Goal: Task Accomplishment & Management: Manage account settings

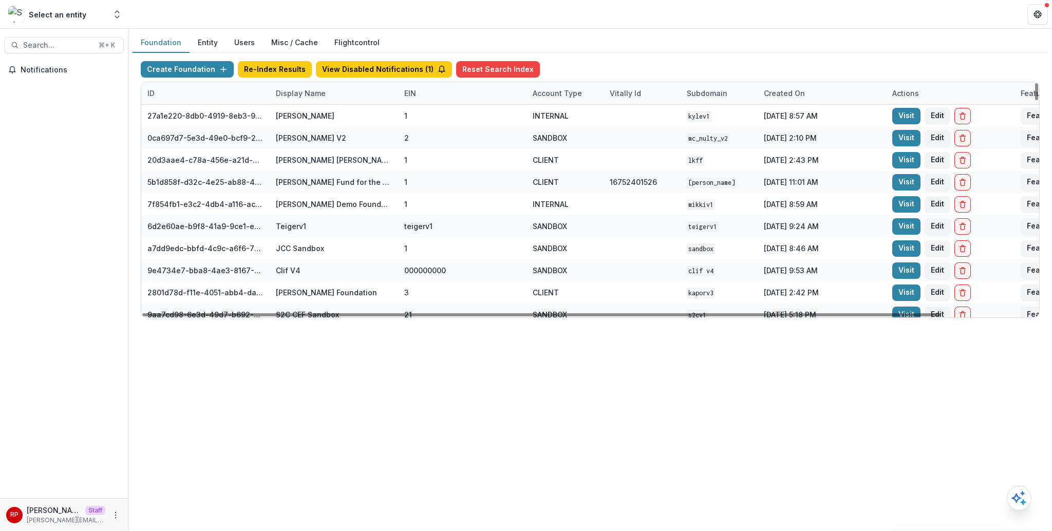
click at [327, 99] on div "Display Name" at bounding box center [334, 93] width 128 height 22
click at [327, 125] on div "Sort Ascending Sort Descending Hide Column" at bounding box center [333, 146] width 127 height 81
click at [327, 123] on input at bounding box center [333, 116] width 123 height 16
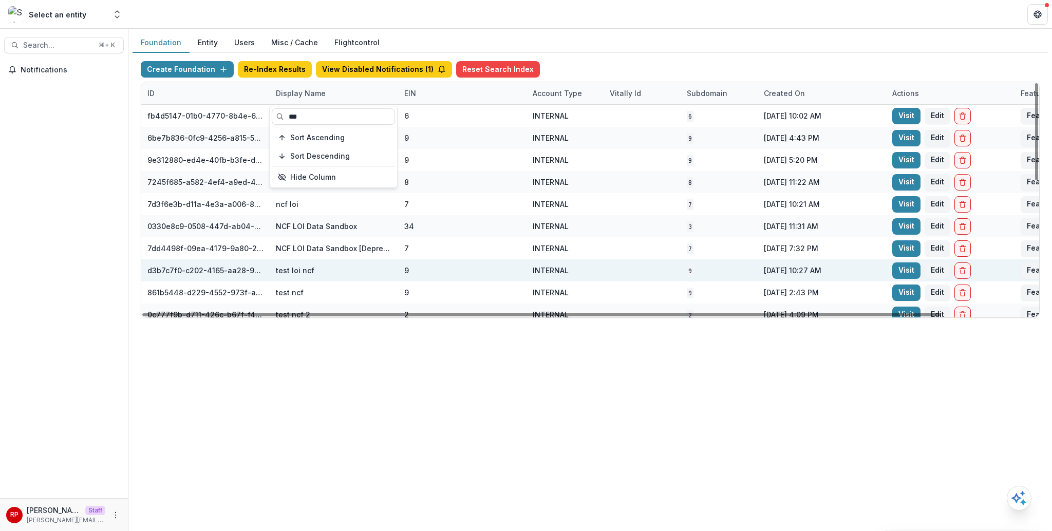
type input "***"
click at [435, 274] on div "9" at bounding box center [462, 270] width 116 height 22
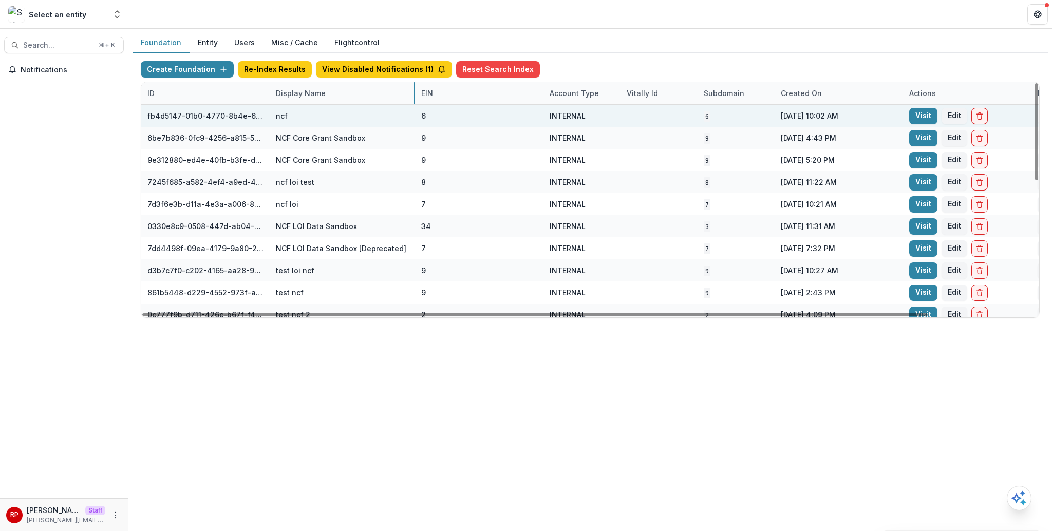
drag, startPoint x: 396, startPoint y: 94, endPoint x: 413, endPoint y: 112, distance: 24.7
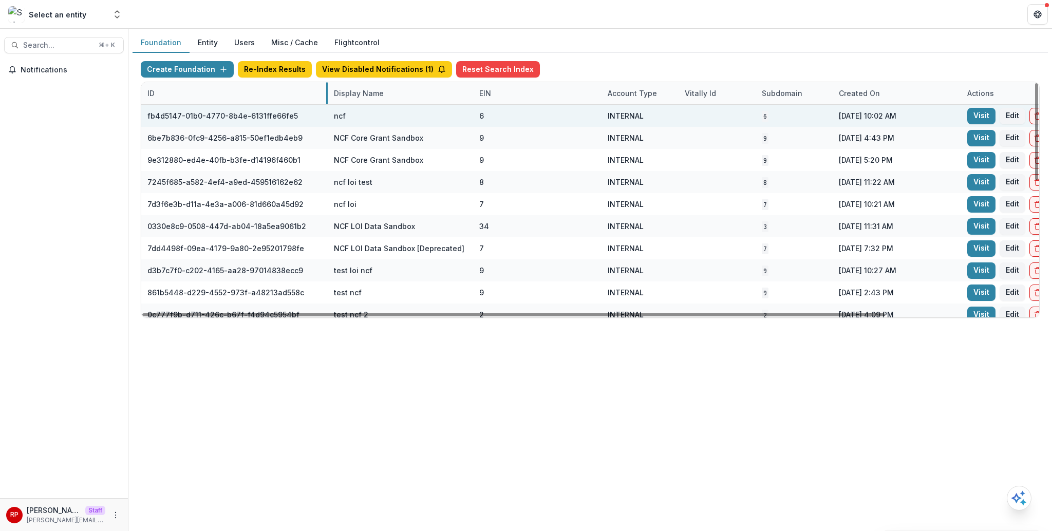
drag, startPoint x: 268, startPoint y: 93, endPoint x: 326, endPoint y: 108, distance: 59.9
click at [972, 116] on link "Visit" at bounding box center [981, 116] width 28 height 16
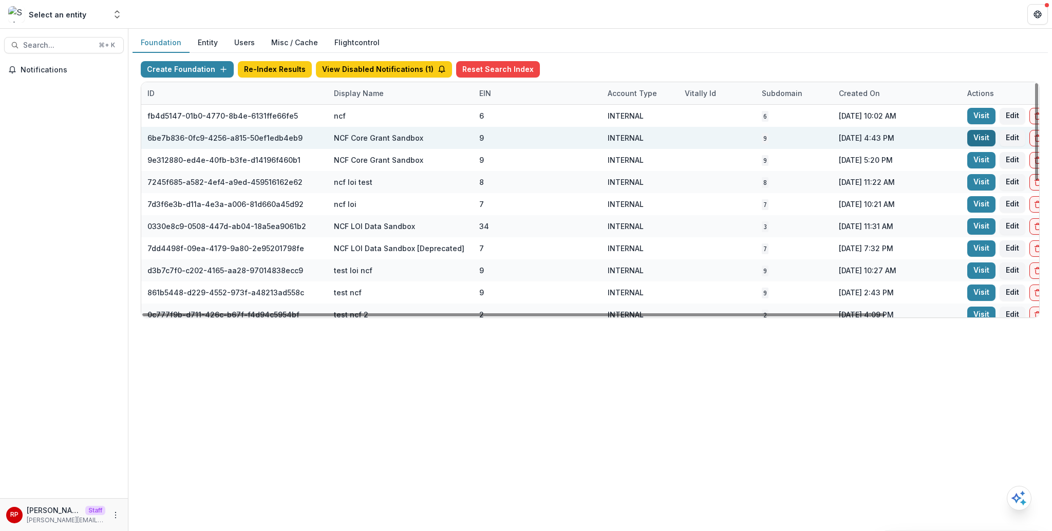
click at [969, 142] on link "Visit" at bounding box center [981, 138] width 28 height 16
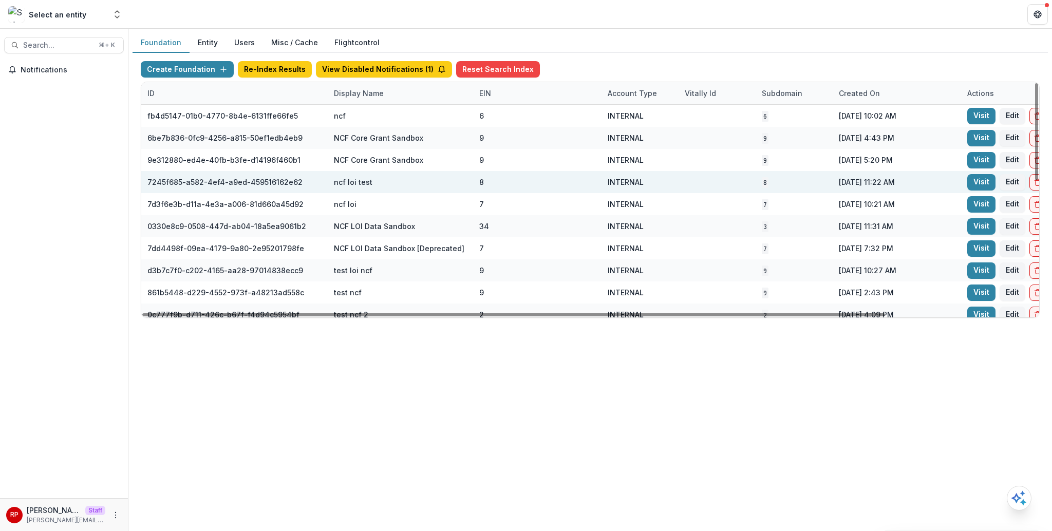
click at [873, 189] on div "Sep 18, 2025, 11:22 AM" at bounding box center [896, 182] width 128 height 22
click at [987, 183] on link "Visit" at bounding box center [981, 182] width 28 height 16
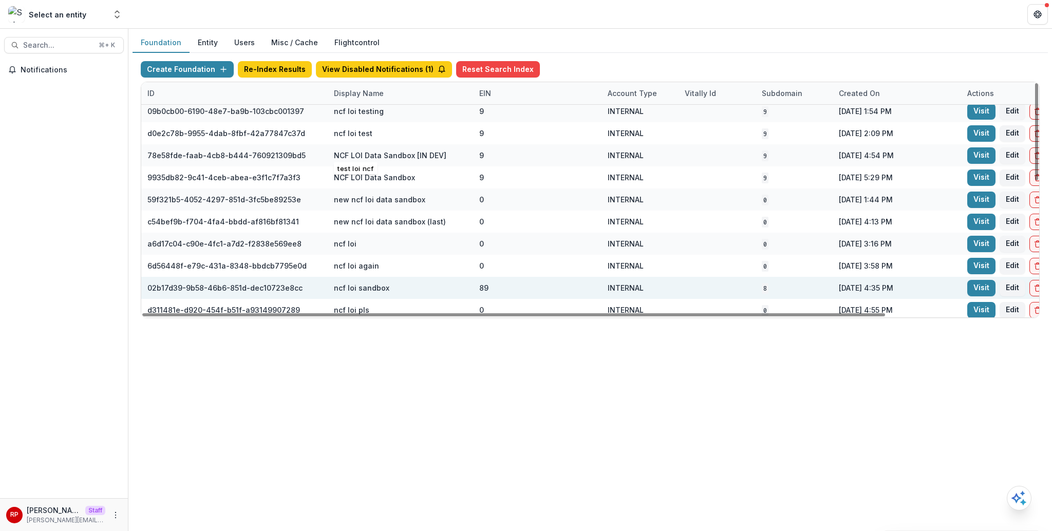
scroll to position [317, 0]
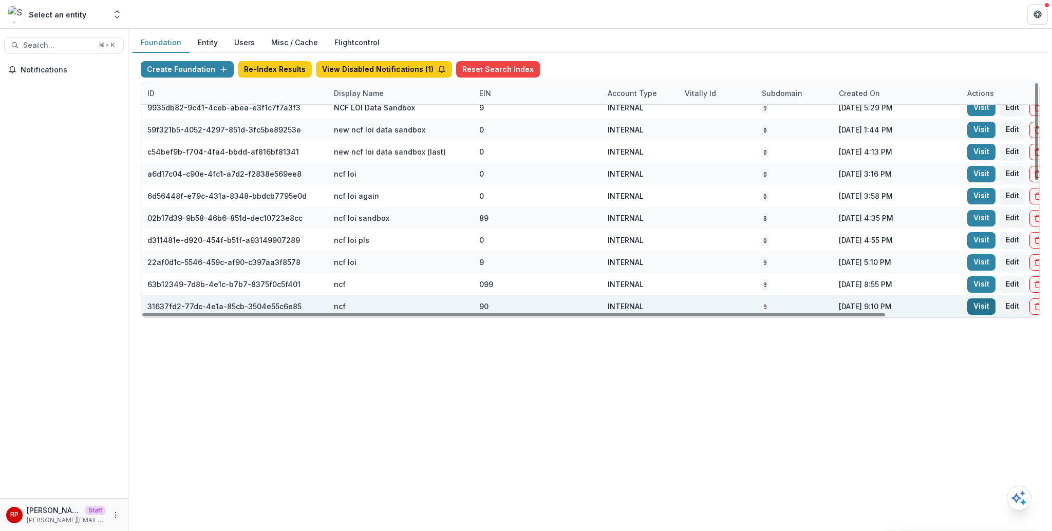
click at [978, 305] on link "Visit" at bounding box center [981, 306] width 28 height 16
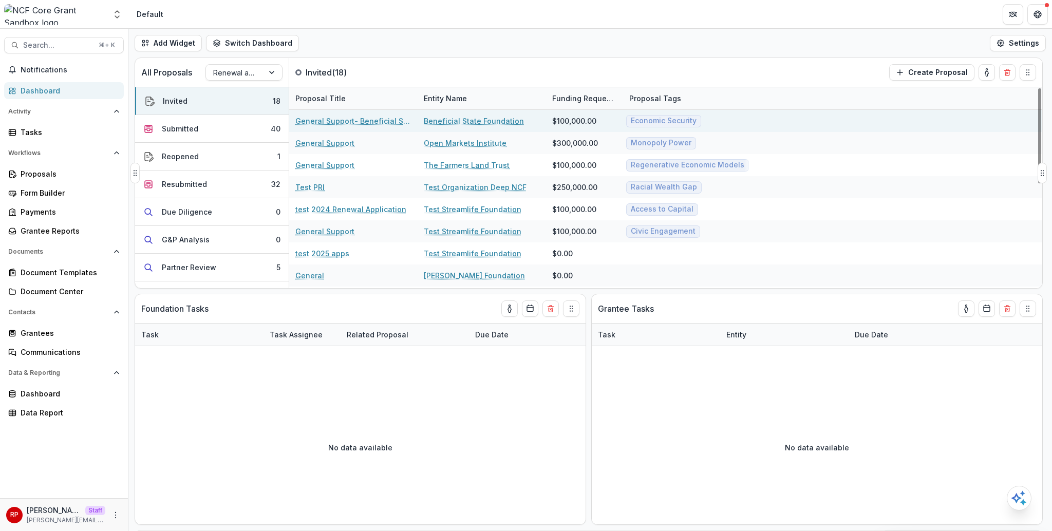
click at [365, 116] on link "General Support- Beneficial State Foundation" at bounding box center [353, 121] width 116 height 11
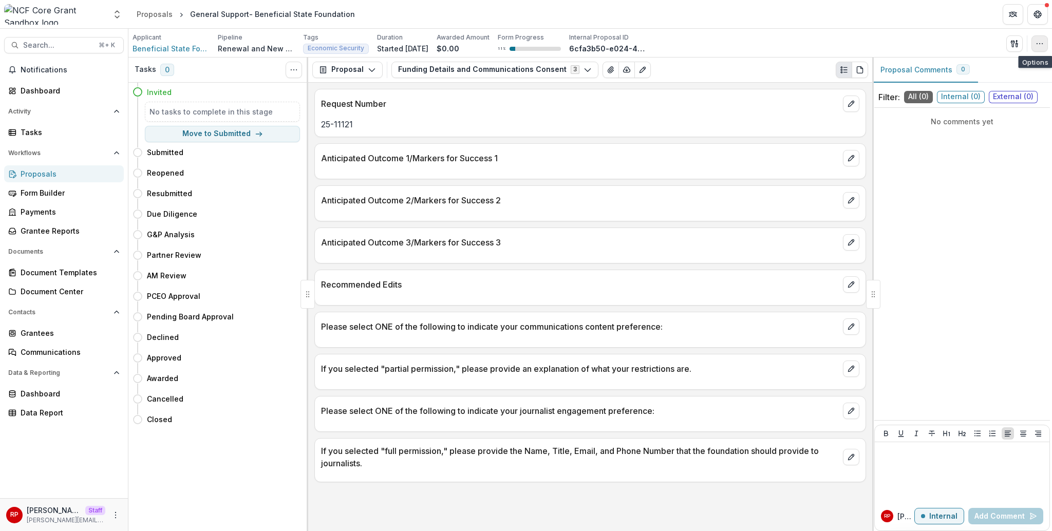
click at [1045, 44] on button "button" at bounding box center [1039, 43] width 16 height 16
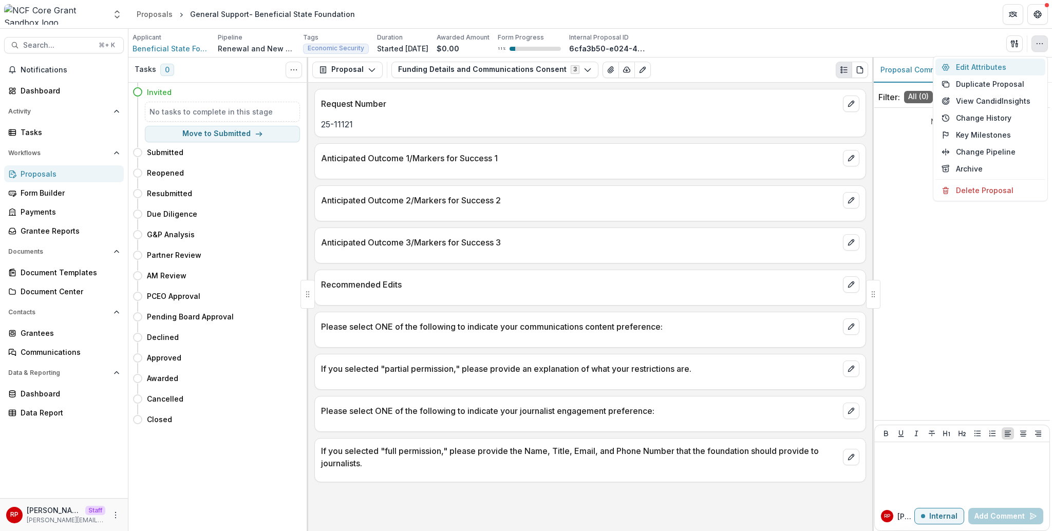
click at [997, 65] on button "Edit Attributes" at bounding box center [990, 67] width 110 height 17
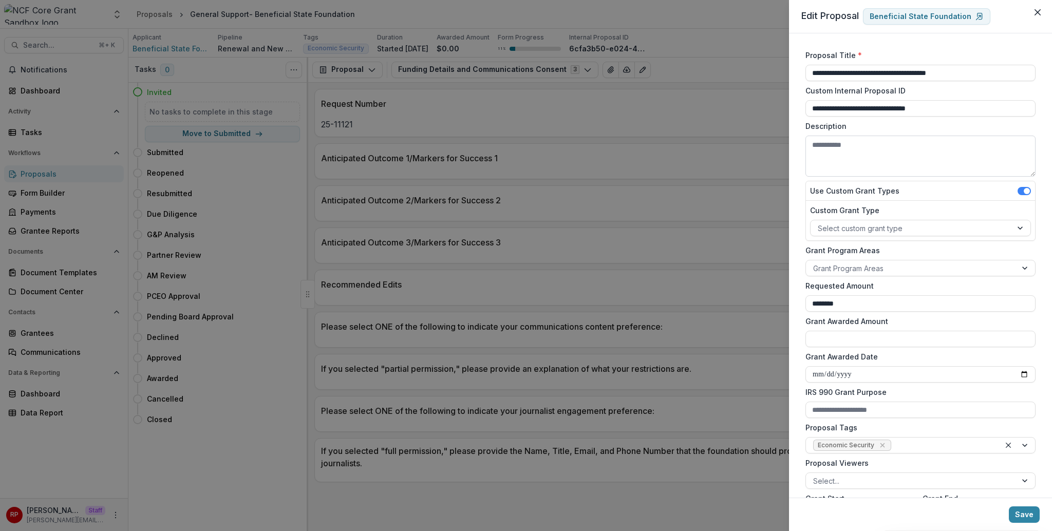
scroll to position [108, 0]
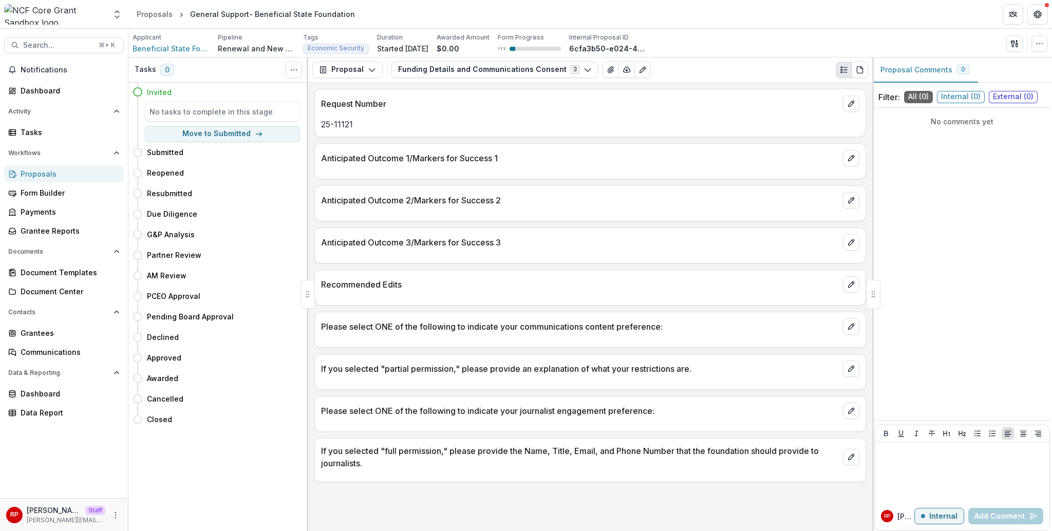
click at [767, 143] on div "Anticipated Outcome 1/Markers for Success 1" at bounding box center [589, 161] width 551 height 36
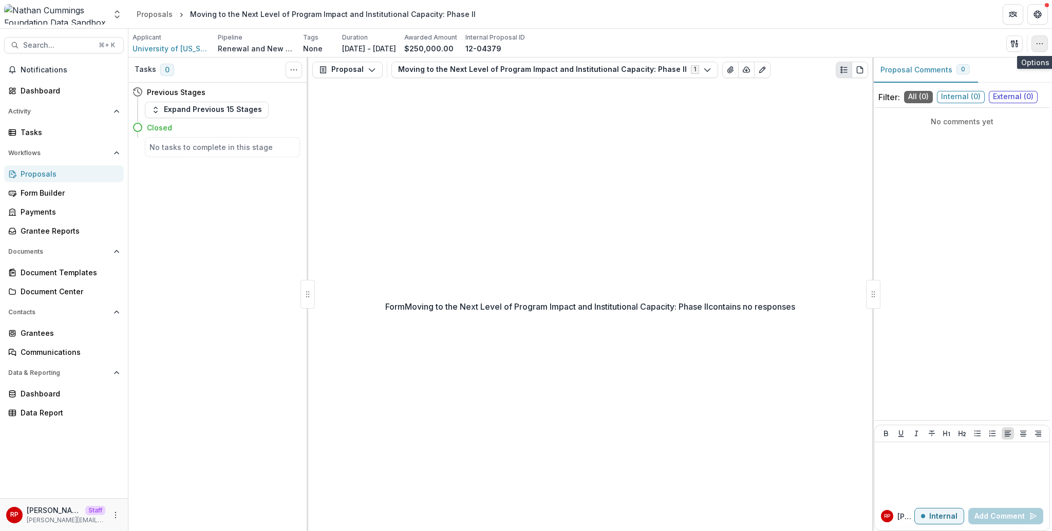
click at [1037, 44] on icon "button" at bounding box center [1039, 44] width 8 height 8
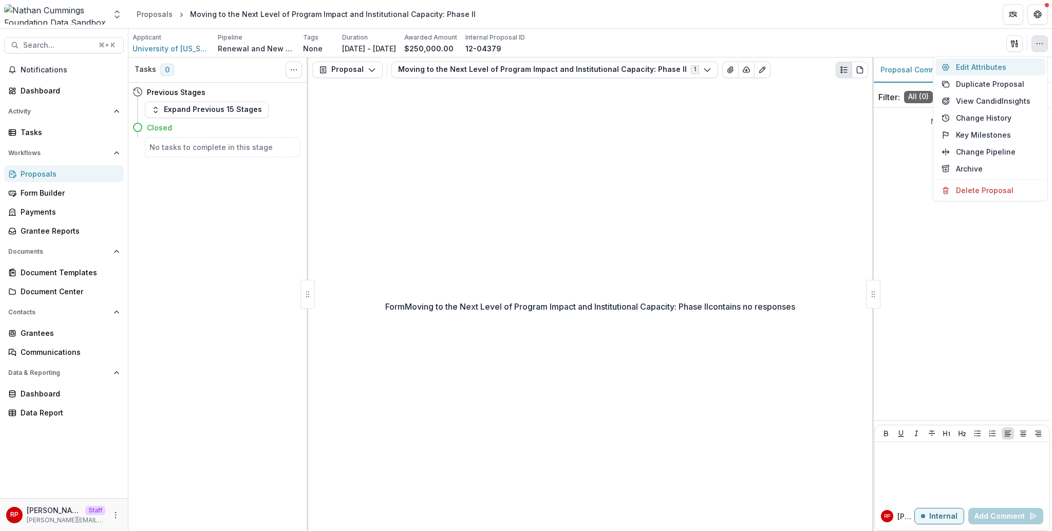
click at [1020, 61] on button "Edit Attributes" at bounding box center [990, 67] width 110 height 17
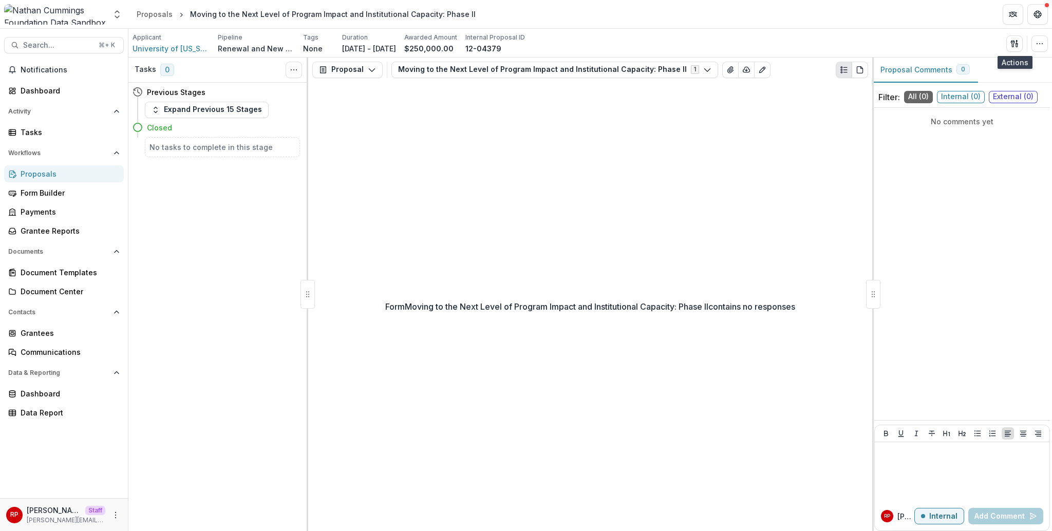
click at [557, 165] on div "Form Moving to the Next Level of Program Impact and Institutional Capacity: Pha…" at bounding box center [590, 306] width 564 height 449
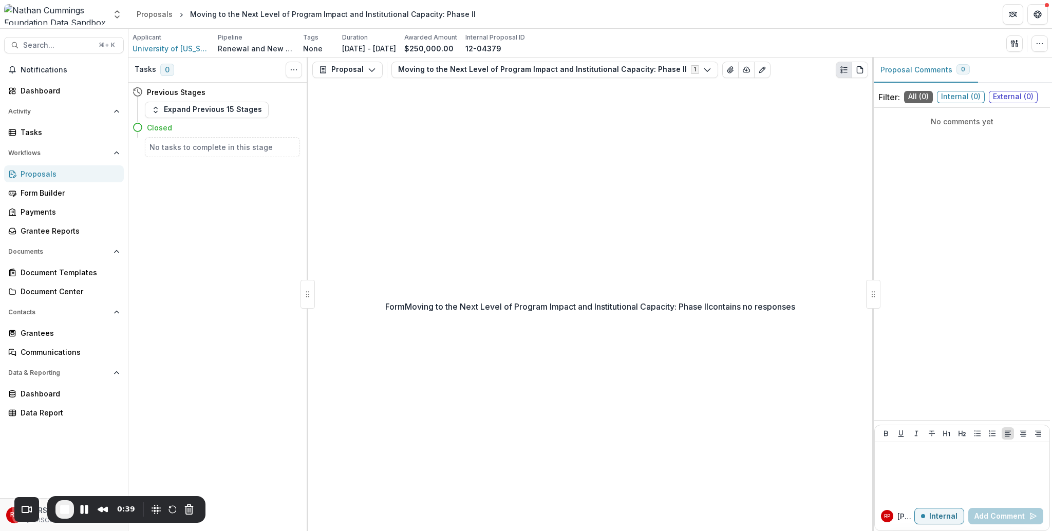
click at [512, 144] on div "Form Moving to the Next Level of Program Impact and Institutional Capacity: Pha…" at bounding box center [590, 306] width 564 height 449
click at [802, 105] on div "Form Moving to the Next Level of Program Impact and Institutional Capacity: Pha…" at bounding box center [590, 306] width 564 height 449
click at [1042, 46] on icon "button" at bounding box center [1039, 44] width 8 height 8
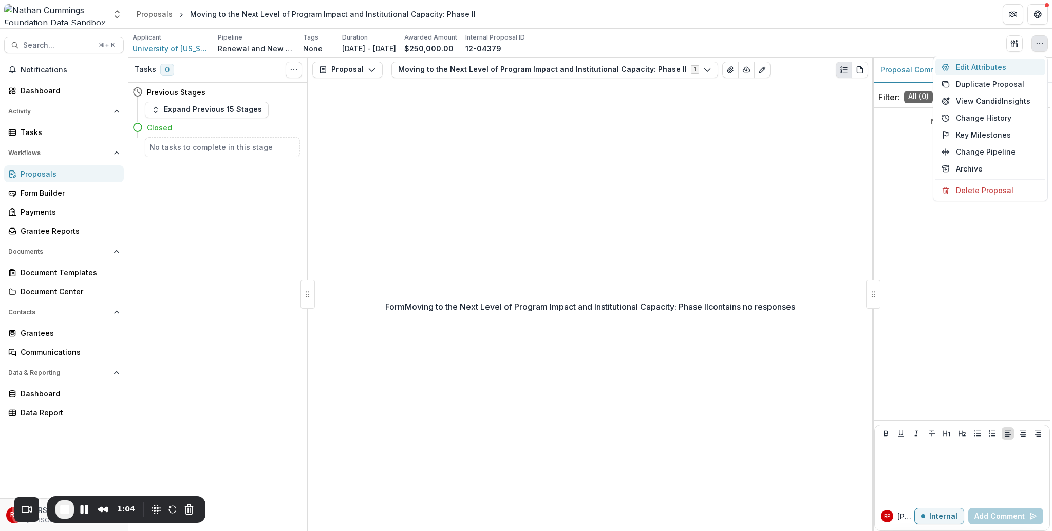
click at [1004, 66] on button "Edit Attributes" at bounding box center [990, 67] width 110 height 17
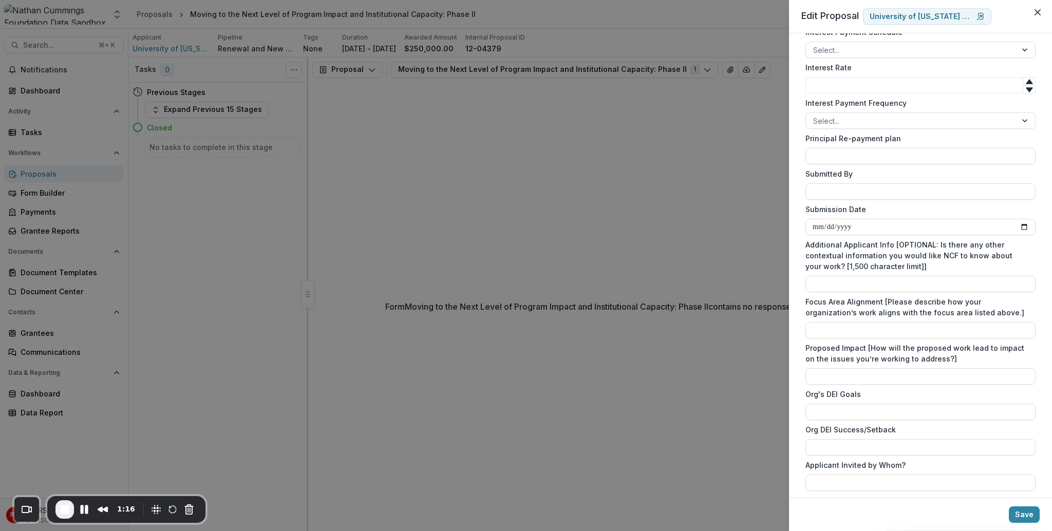
scroll to position [3536, 0]
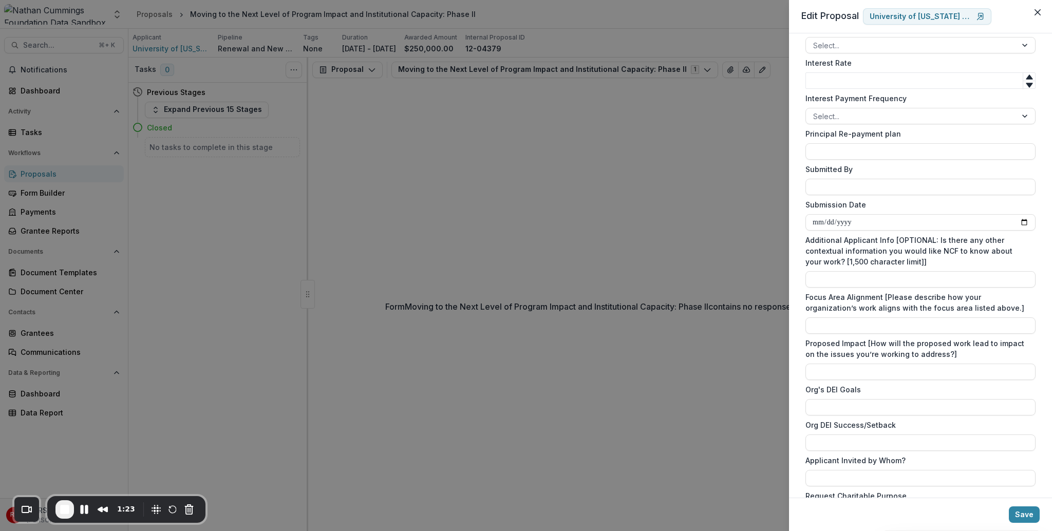
click at [548, 236] on div "**********" at bounding box center [526, 265] width 1052 height 531
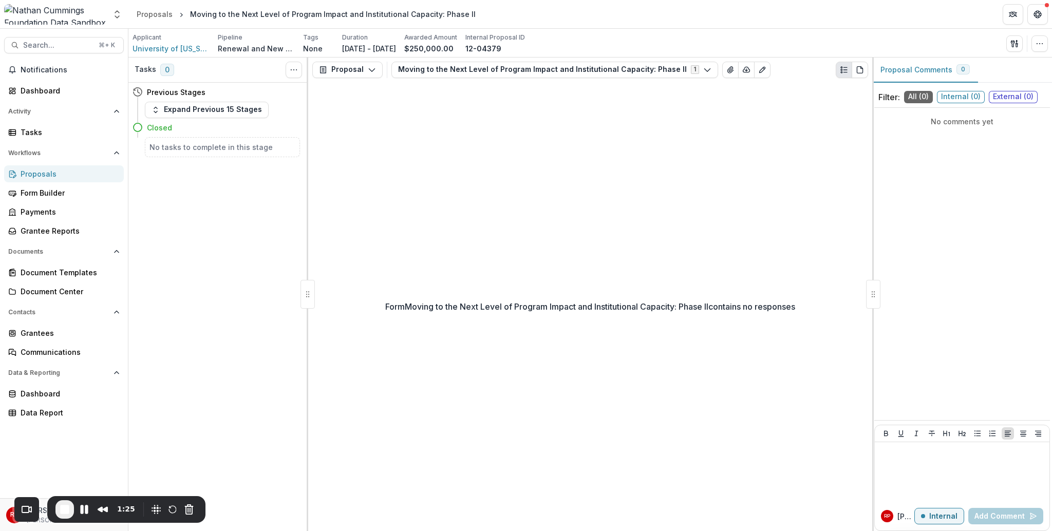
click at [675, 217] on div "Form Moving to the Next Level of Program Impact and Institutional Capacity: Pha…" at bounding box center [590, 306] width 564 height 449
click at [565, 146] on div "Form Moving to the Next Level of Program Impact and Institutional Capacity: Pha…" at bounding box center [590, 306] width 564 height 449
click at [1035, 45] on button "button" at bounding box center [1039, 43] width 16 height 16
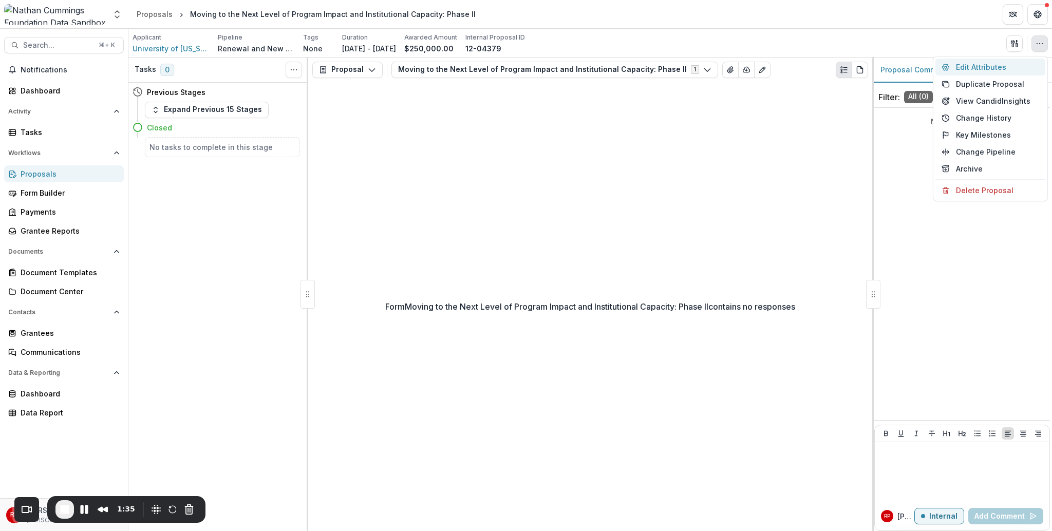
click at [1003, 66] on button "Edit Attributes" at bounding box center [990, 67] width 110 height 17
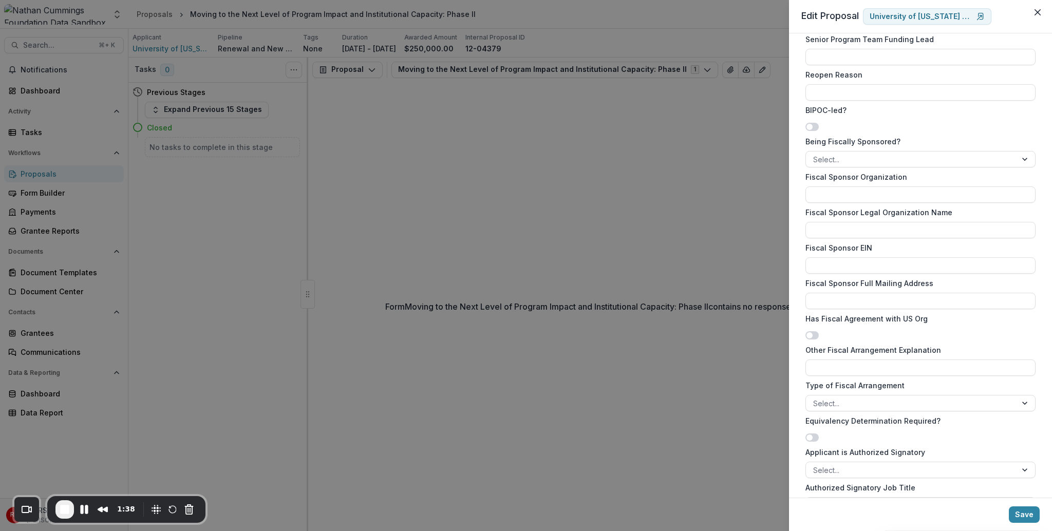
scroll to position [1220, 0]
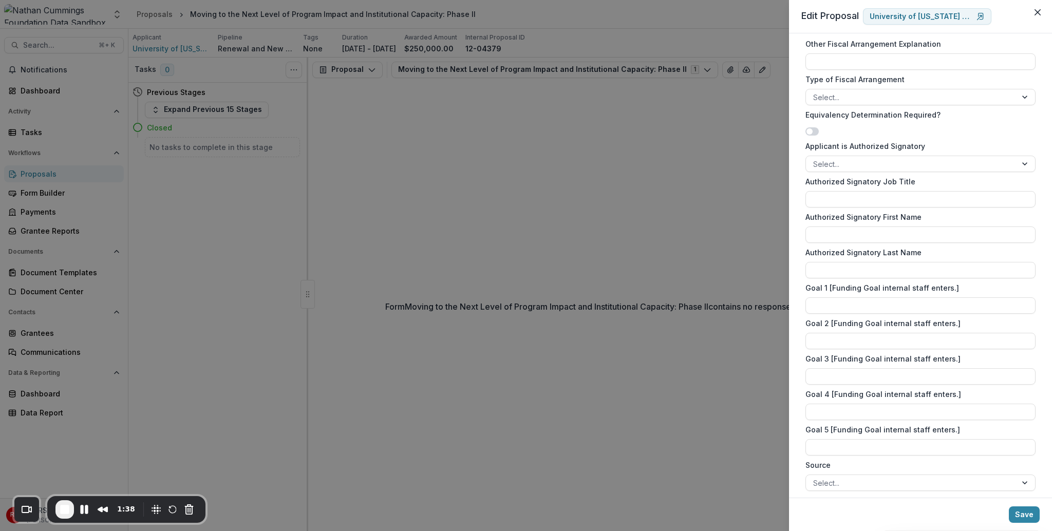
click at [655, 207] on div "**********" at bounding box center [526, 265] width 1052 height 531
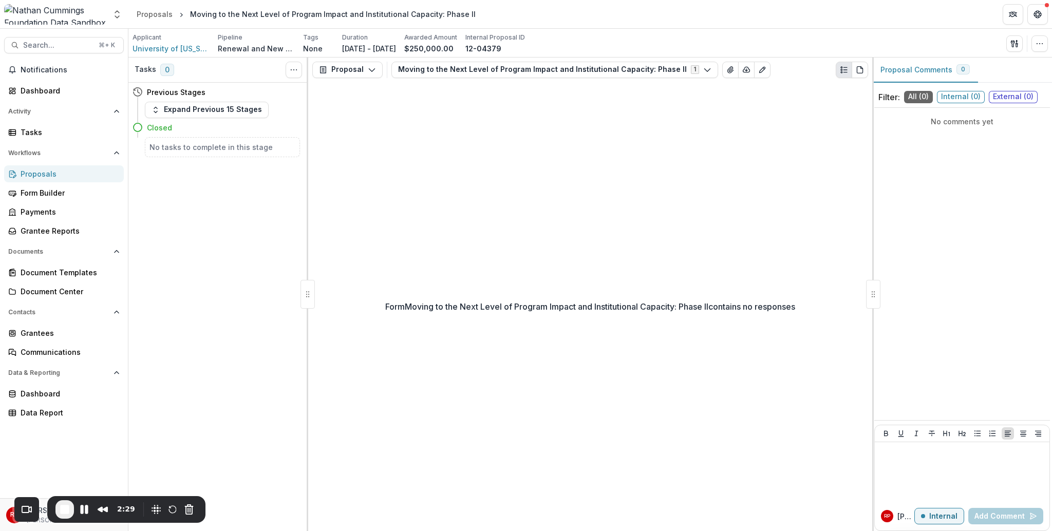
click at [799, 46] on div "Applicant University of Maryland Foundation, Inc. Pipeline Renewal and New Gran…" at bounding box center [589, 43] width 915 height 21
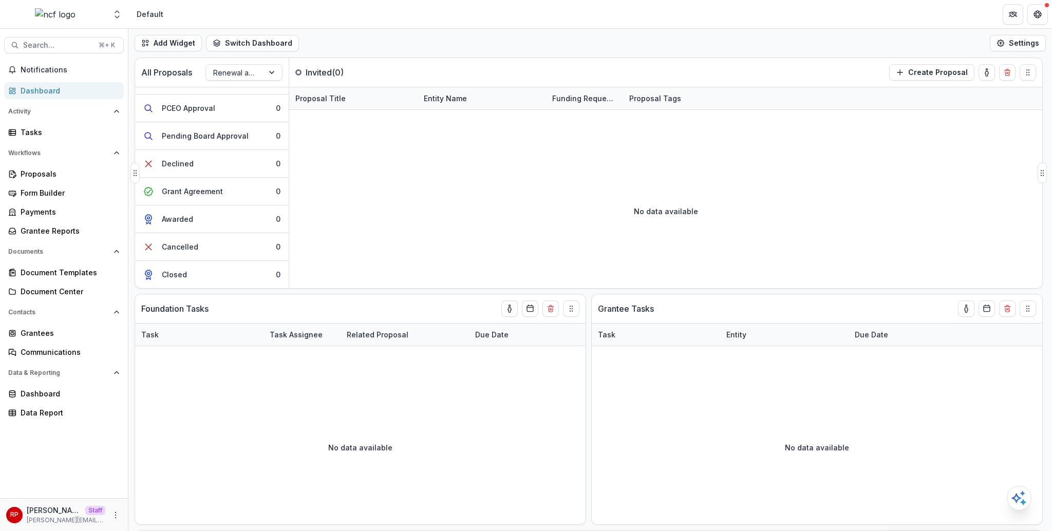
scroll to position [213, 0]
click at [58, 182] on link "Proposals" at bounding box center [64, 173] width 120 height 17
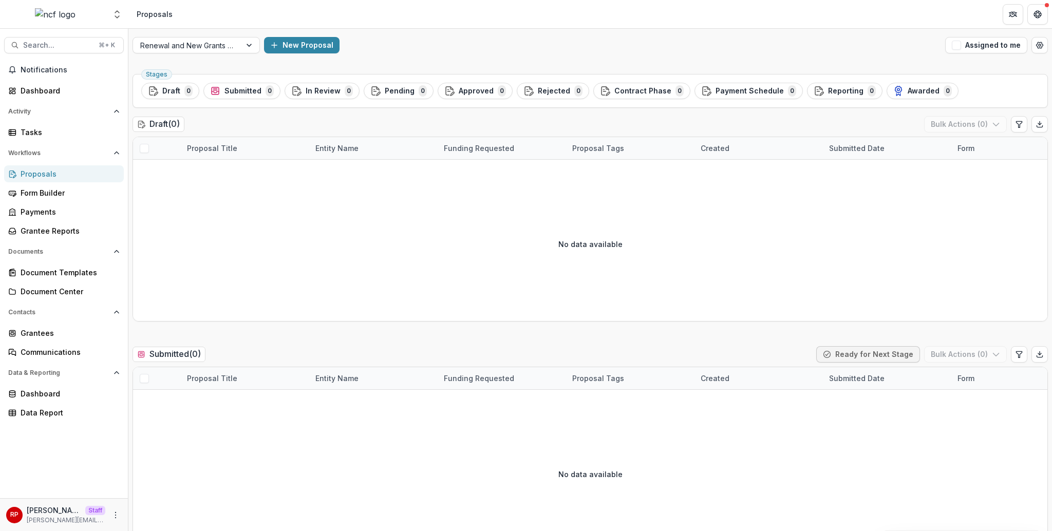
click at [547, 53] on div "Renewal and New Grants Pipeline New Proposal Assigned to me" at bounding box center [589, 45] width 923 height 33
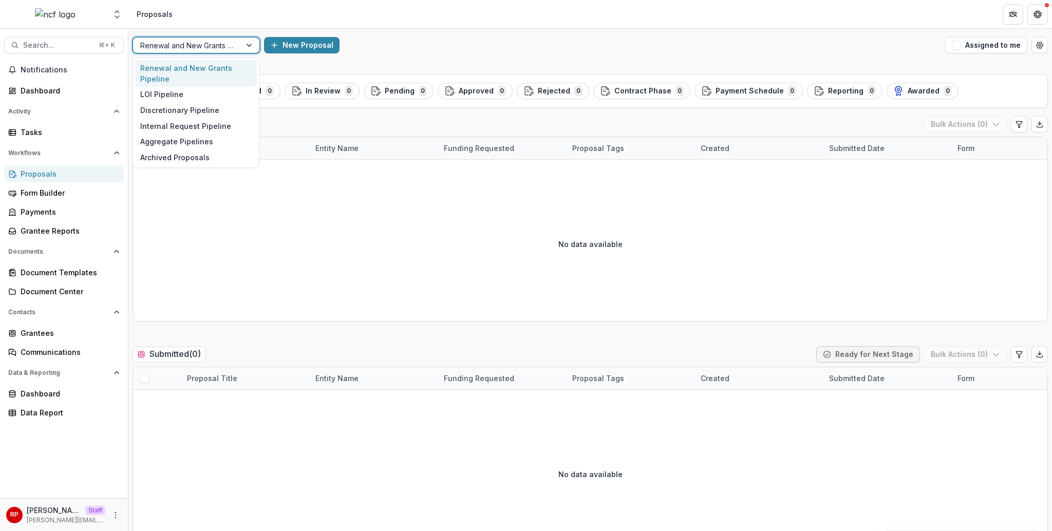
click at [220, 49] on div at bounding box center [186, 45] width 93 height 13
click at [216, 106] on div "Discretionary Pipeline" at bounding box center [196, 110] width 122 height 16
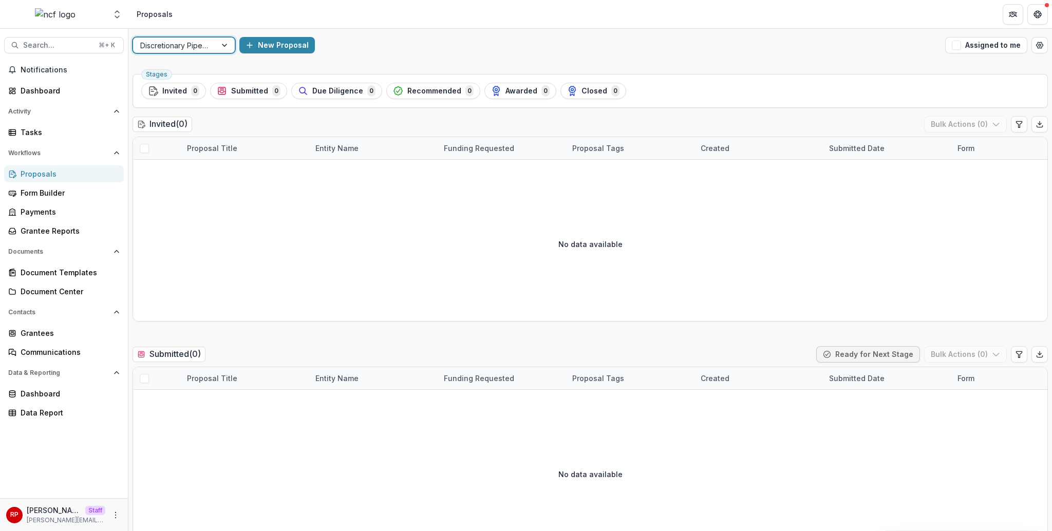
click at [225, 47] on div at bounding box center [225, 44] width 18 height 15
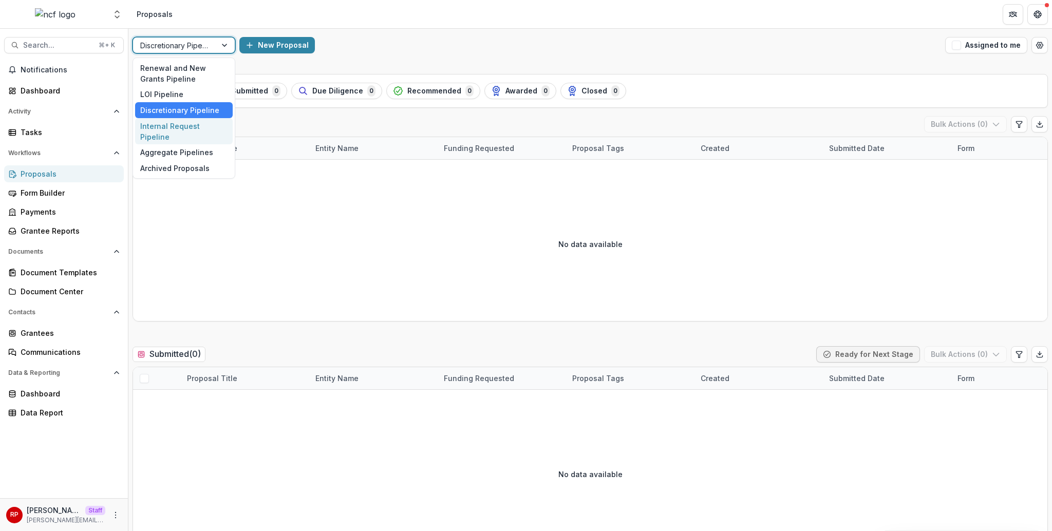
click at [225, 126] on div "Internal Request Pipeline" at bounding box center [184, 131] width 98 height 27
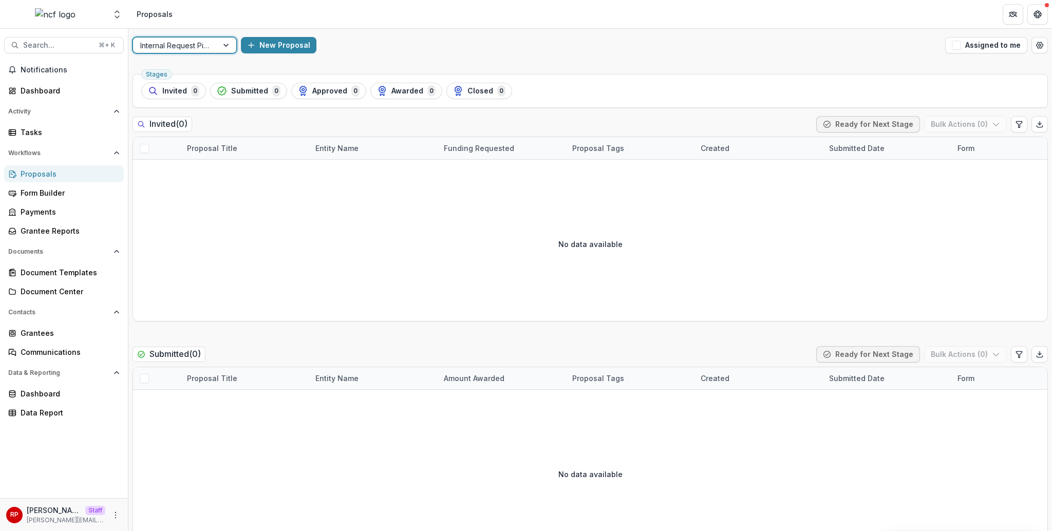
click at [212, 46] on div "Internal Request Pipeline" at bounding box center [175, 45] width 85 height 15
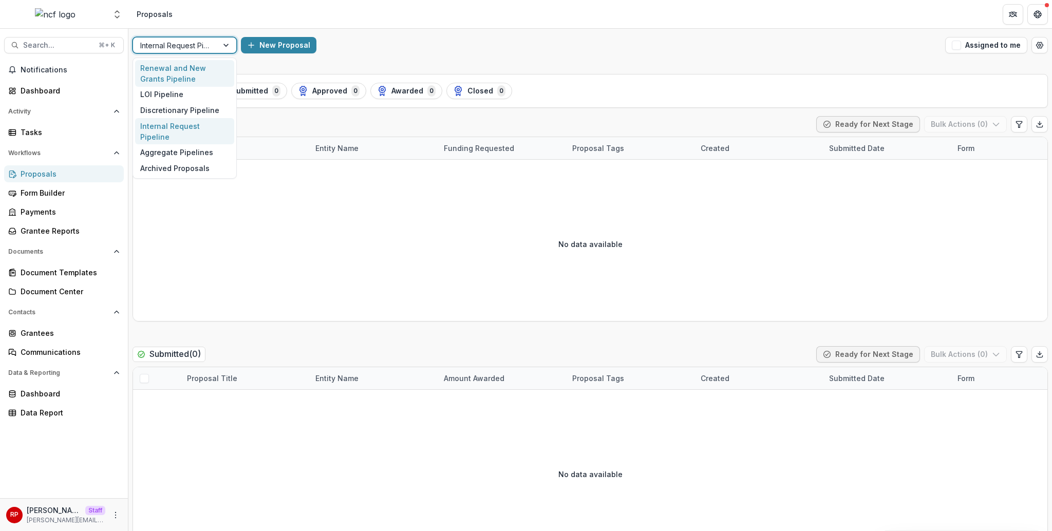
click at [210, 68] on div "Renewal and New Grants Pipeline" at bounding box center [184, 73] width 99 height 27
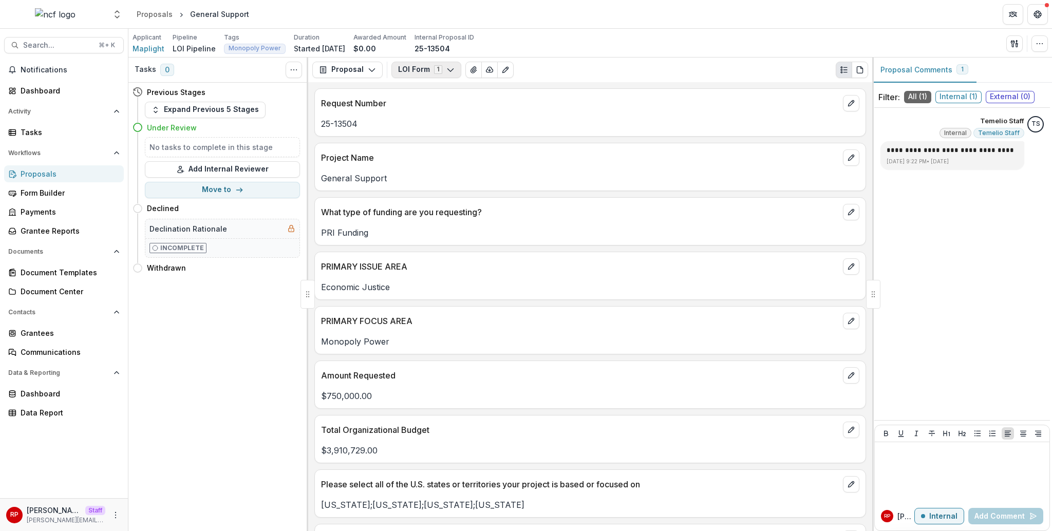
click at [422, 73] on button "LOI Form 1" at bounding box center [426, 70] width 70 height 16
click at [1037, 52] on div "Applicant Maplight Pipeline LOI Pipeline Tags Monopoly Power All tags Monopoly …" at bounding box center [589, 43] width 915 height 21
drag, startPoint x: 1038, startPoint y: 46, endPoint x: 1024, endPoint y: 55, distance: 16.7
click at [1038, 46] on icon "button" at bounding box center [1039, 44] width 8 height 8
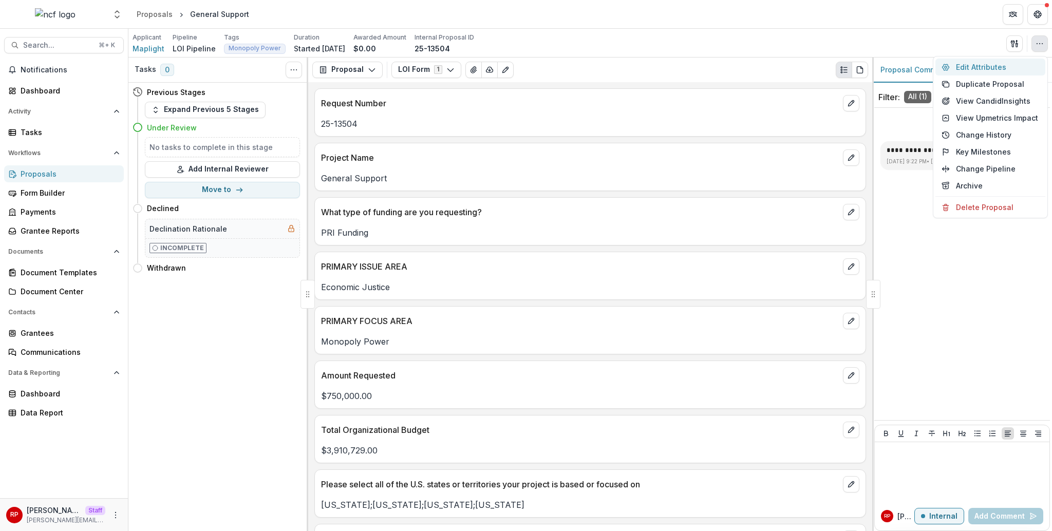
click at [984, 69] on button "Edit Attributes" at bounding box center [990, 67] width 110 height 17
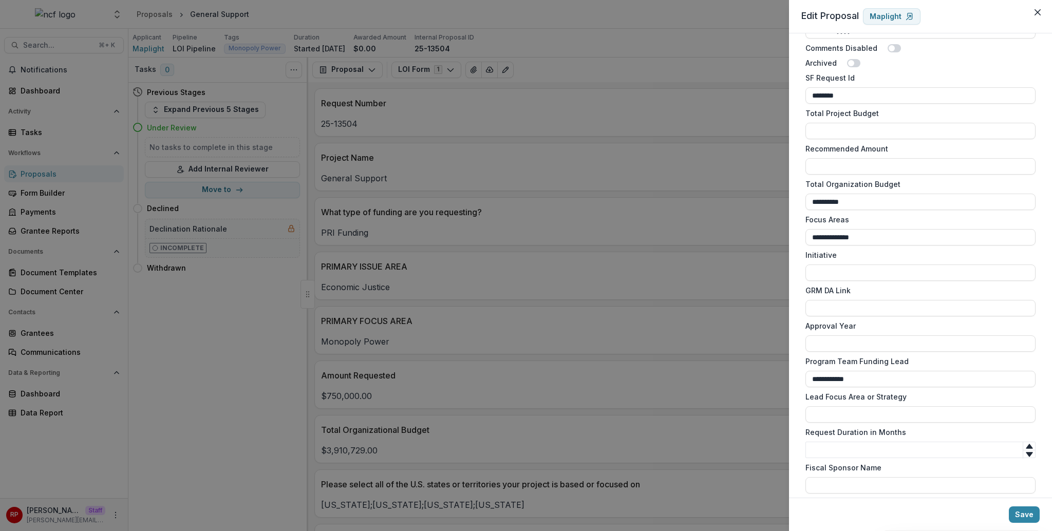
scroll to position [555, 0]
click at [710, 249] on div "**********" at bounding box center [526, 265] width 1052 height 531
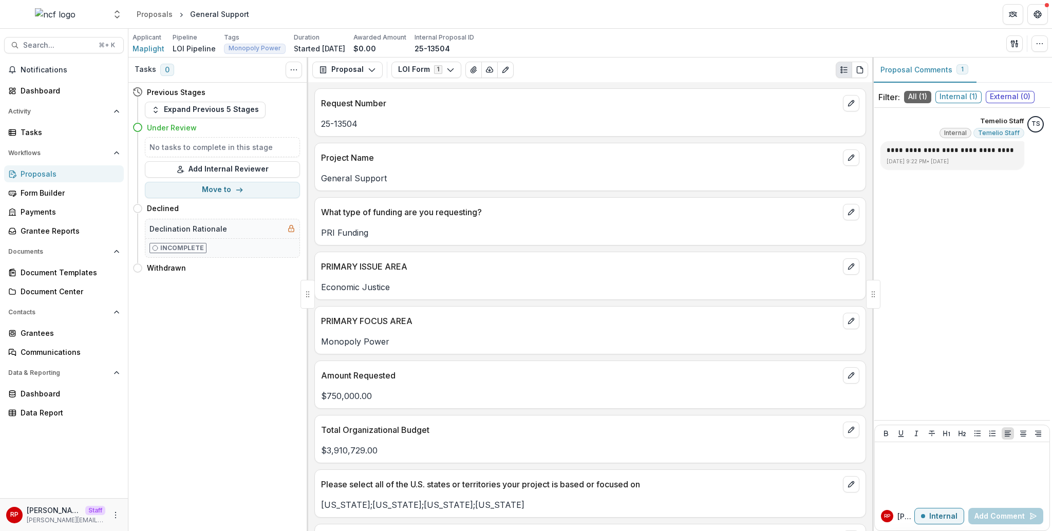
click at [762, 185] on div "Project Name General Support" at bounding box center [589, 167] width 551 height 48
click at [749, 35] on div "Applicant Maplight Pipeline LOI Pipeline Tags Monopoly Power All tags Monopoly …" at bounding box center [589, 43] width 915 height 21
click at [754, 108] on p "Request Number" at bounding box center [580, 103] width 518 height 12
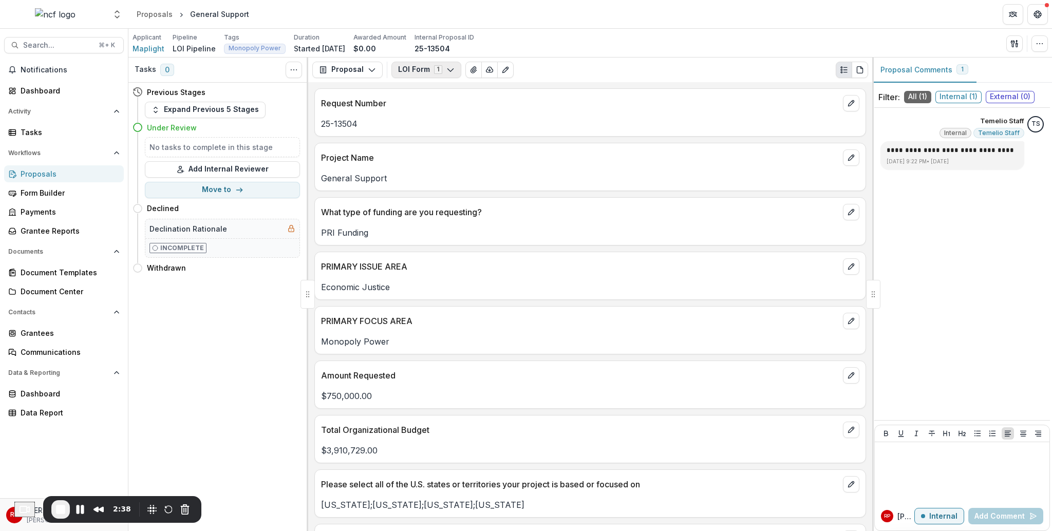
click at [429, 66] on button "LOI Form 1" at bounding box center [426, 70] width 70 height 16
click at [557, 55] on div "Applicant Maplight Pipeline LOI Pipeline Tags Monopoly Power All tags Monopoly …" at bounding box center [589, 43] width 923 height 29
click at [442, 68] on button "LOI Form 1" at bounding box center [426, 70] width 70 height 16
drag, startPoint x: 688, startPoint y: 207, endPoint x: 693, endPoint y: 212, distance: 7.3
click at [693, 212] on p "What type of funding are you requesting?" at bounding box center [580, 212] width 518 height 12
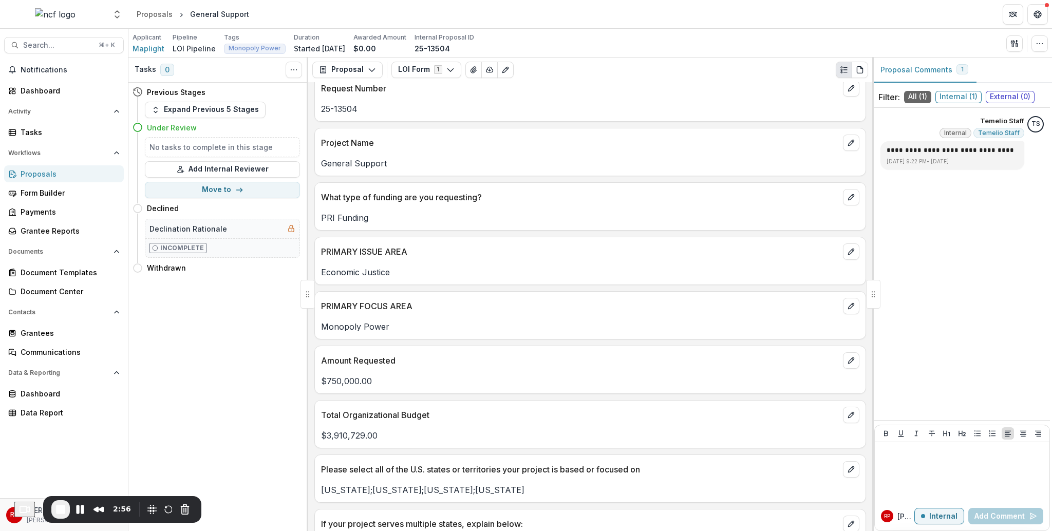
scroll to position [0, 0]
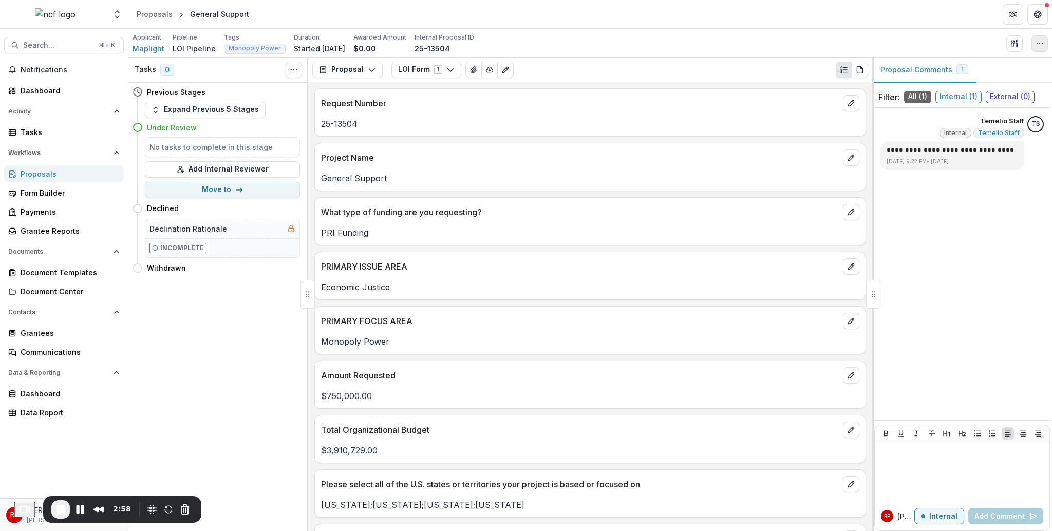
click at [1044, 42] on button "button" at bounding box center [1039, 43] width 16 height 16
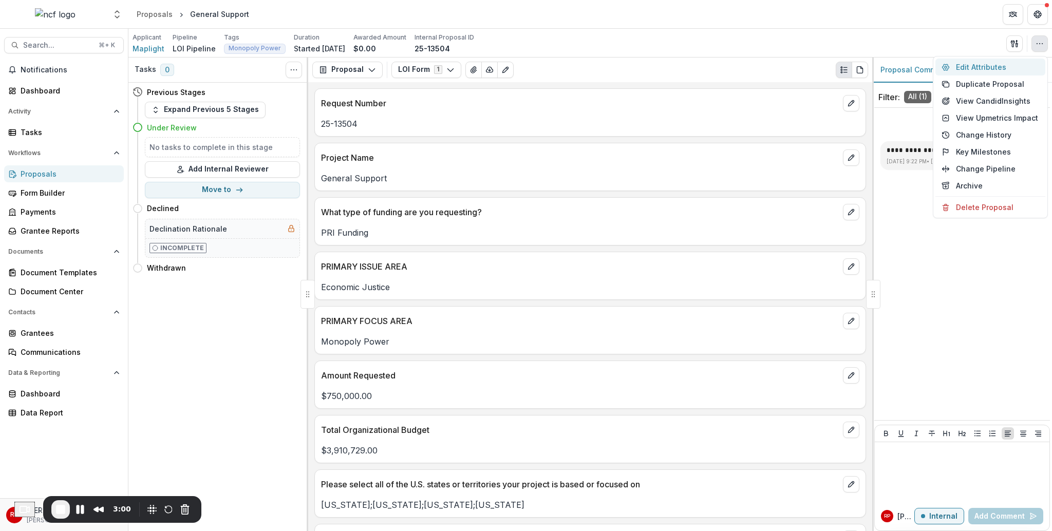
click at [991, 67] on button "Edit Attributes" at bounding box center [990, 67] width 110 height 17
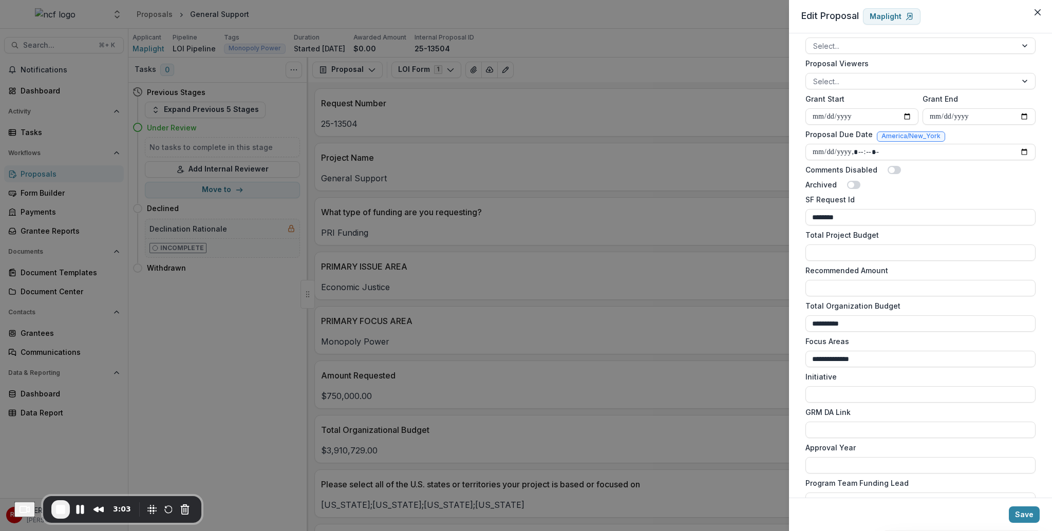
scroll to position [219, 0]
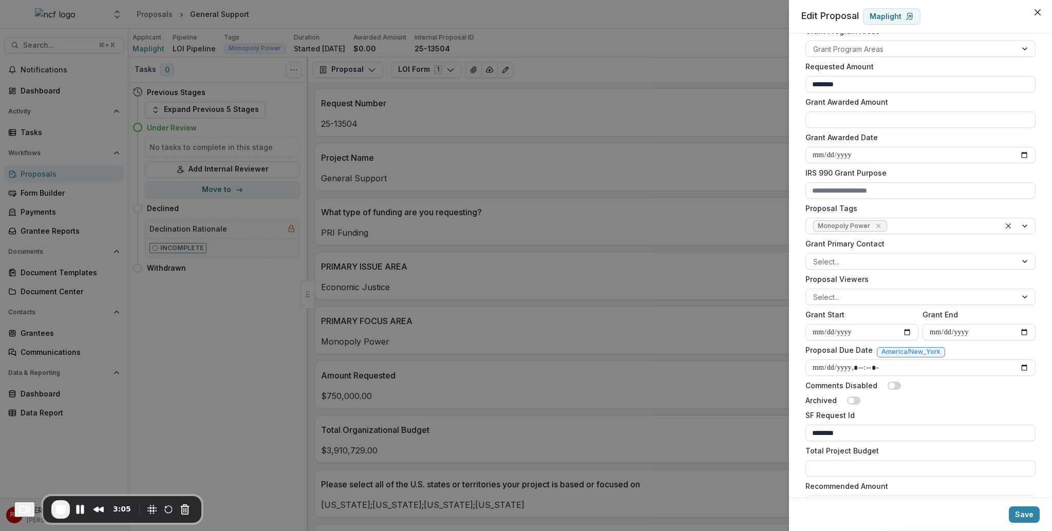
click at [727, 148] on div "**********" at bounding box center [526, 265] width 1052 height 531
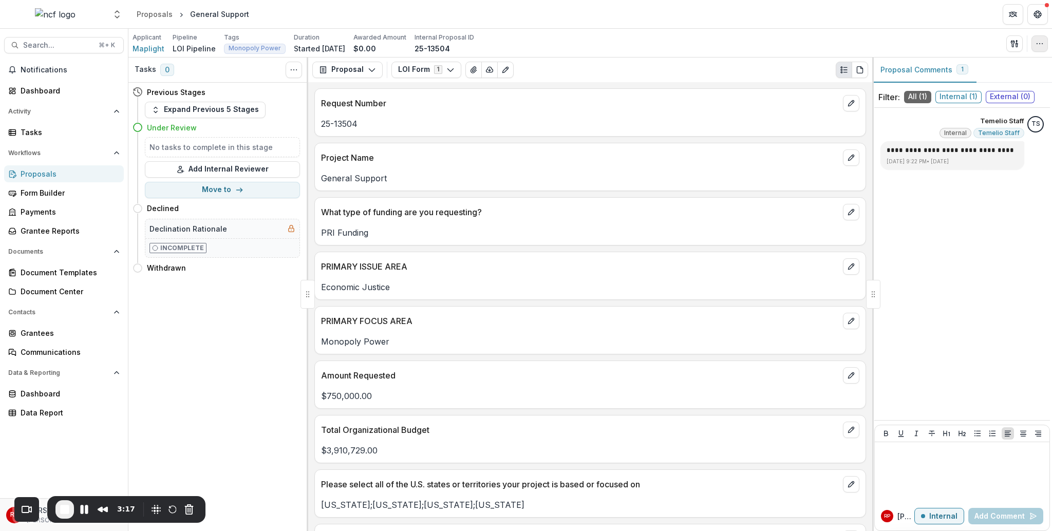
click at [1039, 47] on icon "button" at bounding box center [1039, 44] width 8 height 8
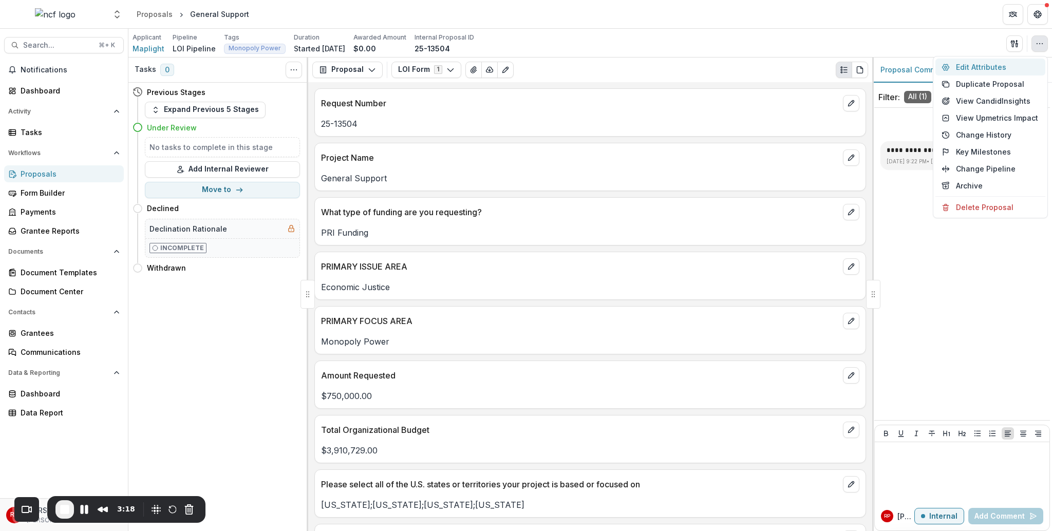
click at [1008, 70] on button "Edit Attributes" at bounding box center [990, 67] width 110 height 17
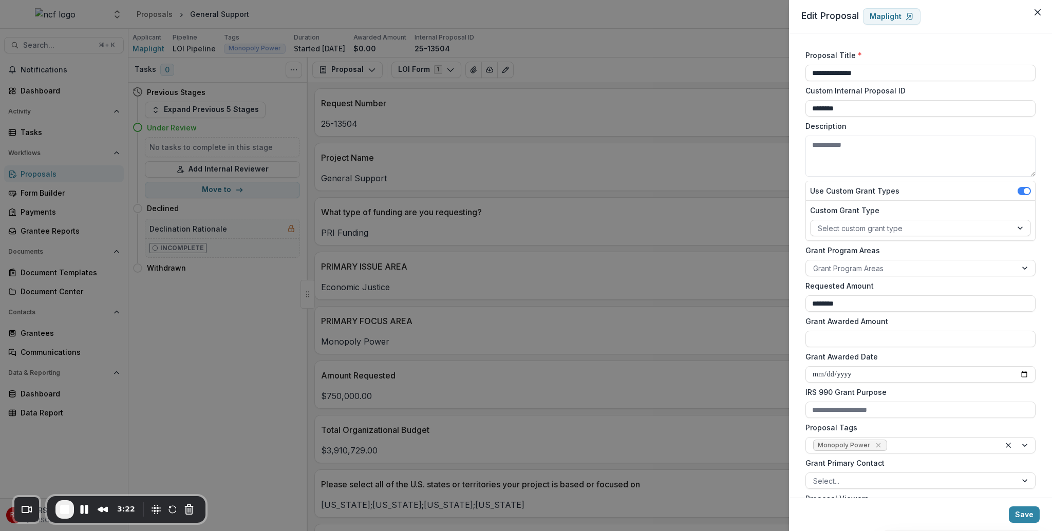
click at [753, 166] on div "**********" at bounding box center [526, 265] width 1052 height 531
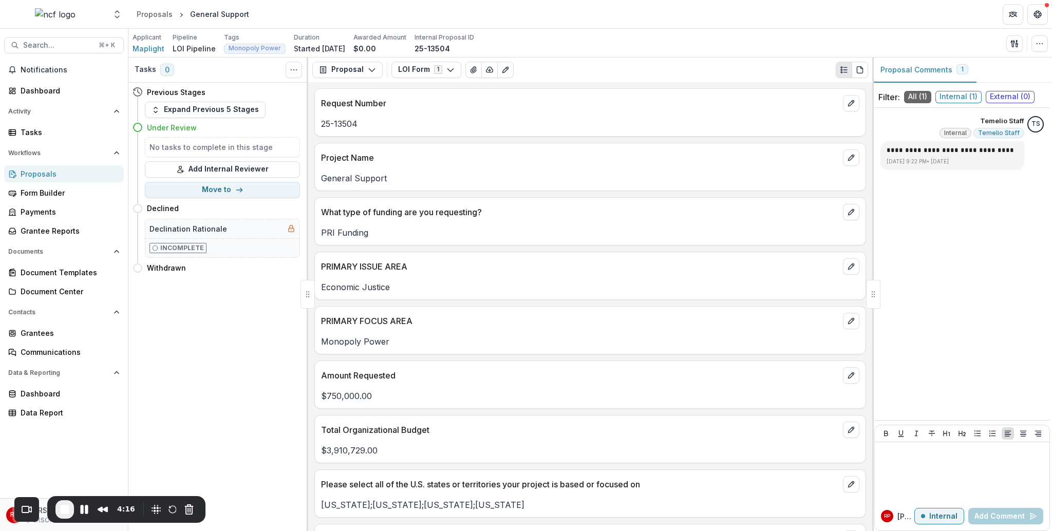
click at [439, 207] on p "What type of funding are you requesting?" at bounding box center [580, 212] width 518 height 12
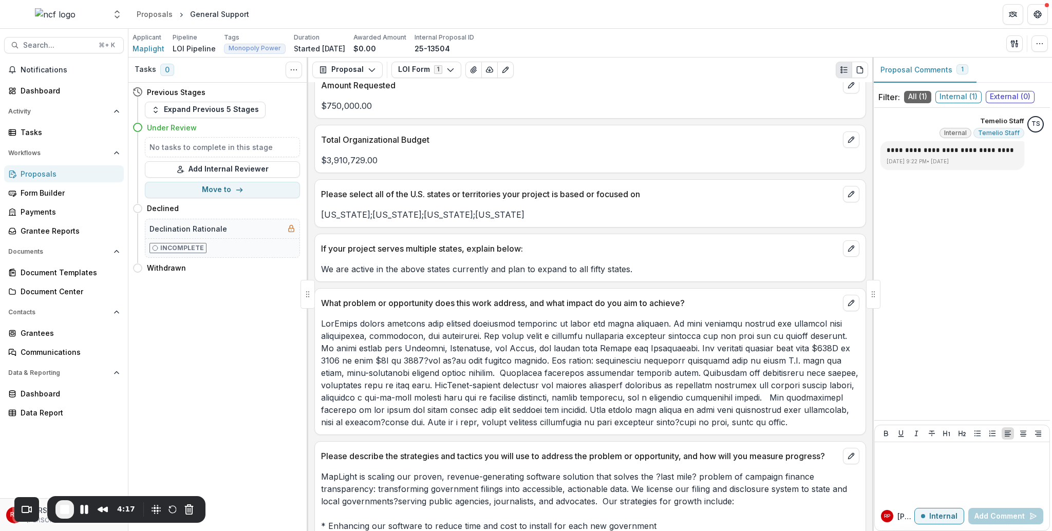
scroll to position [306, 0]
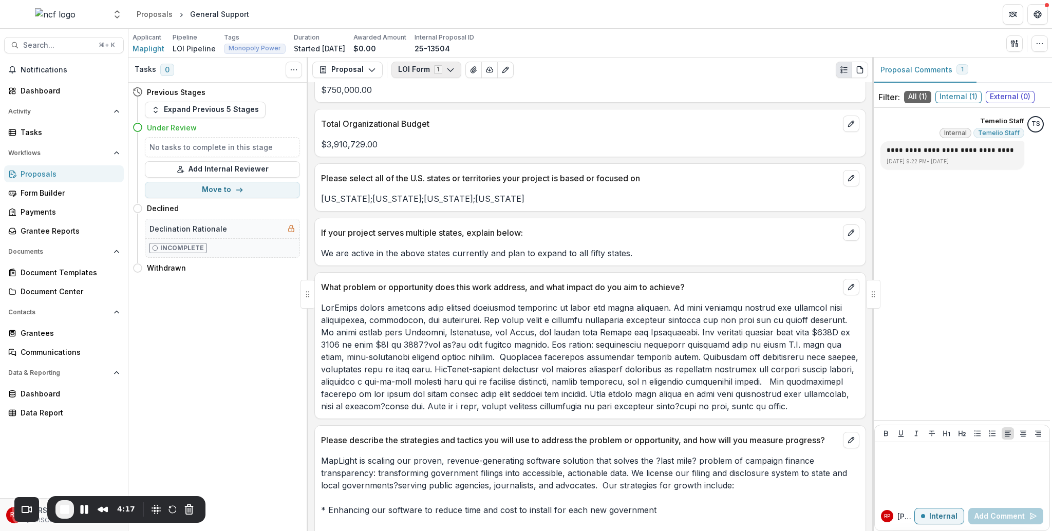
click at [434, 70] on button "LOI Form 1" at bounding box center [426, 70] width 70 height 16
click at [619, 120] on p "Total Organizational Budget" at bounding box center [580, 124] width 518 height 12
click at [1038, 42] on icon "button" at bounding box center [1039, 44] width 8 height 8
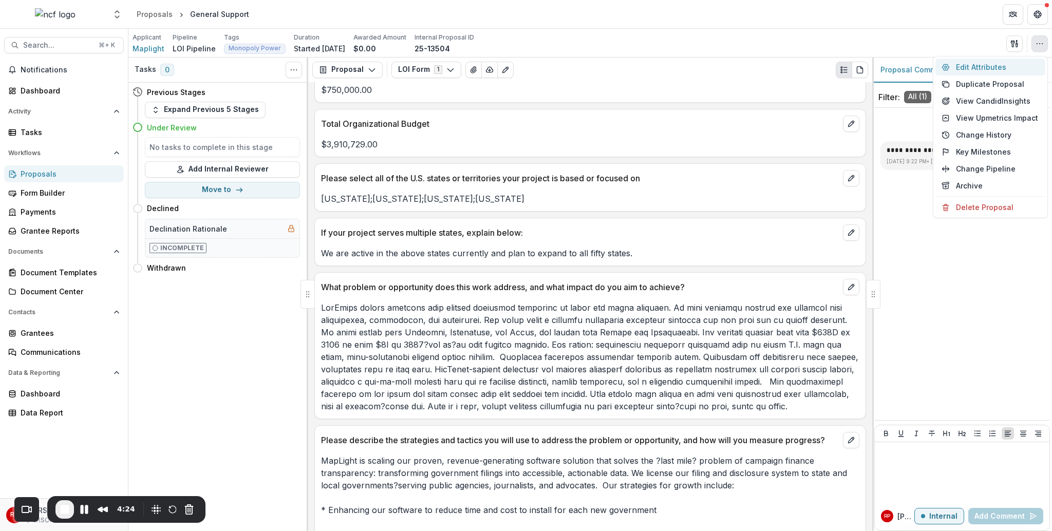
click at [1020, 61] on button "Edit Attributes" at bounding box center [990, 67] width 110 height 17
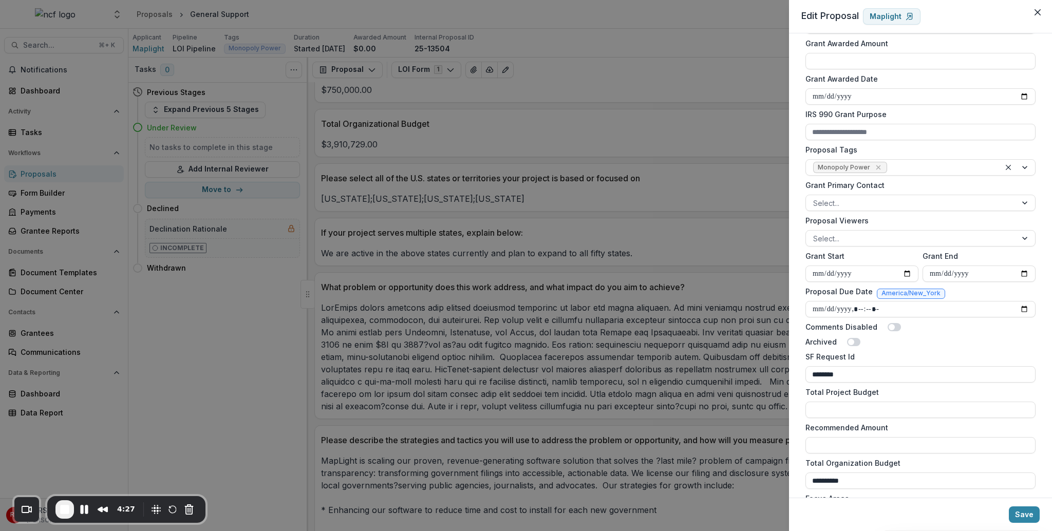
scroll to position [324, 0]
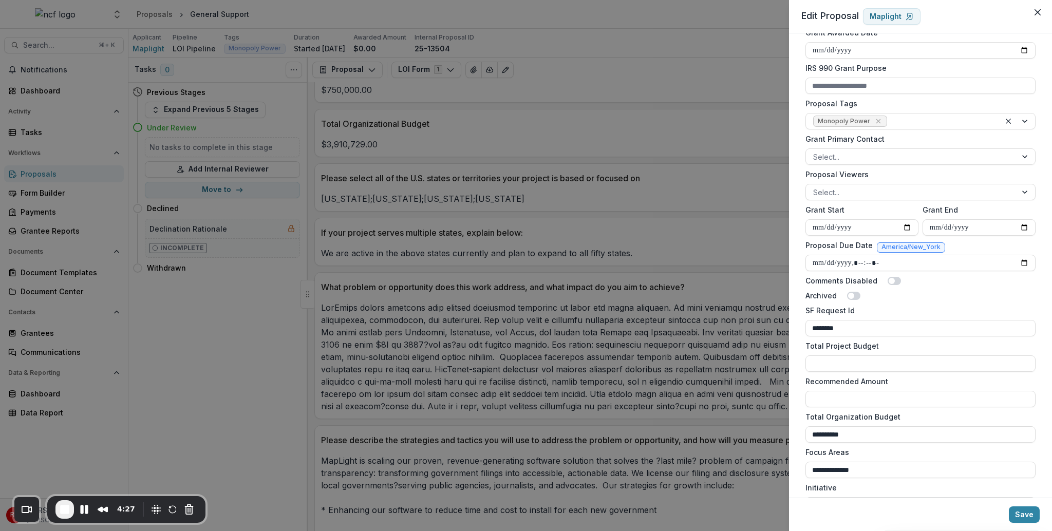
click at [749, 217] on div "**********" at bounding box center [526, 265] width 1052 height 531
